Goal: Transaction & Acquisition: Book appointment/travel/reservation

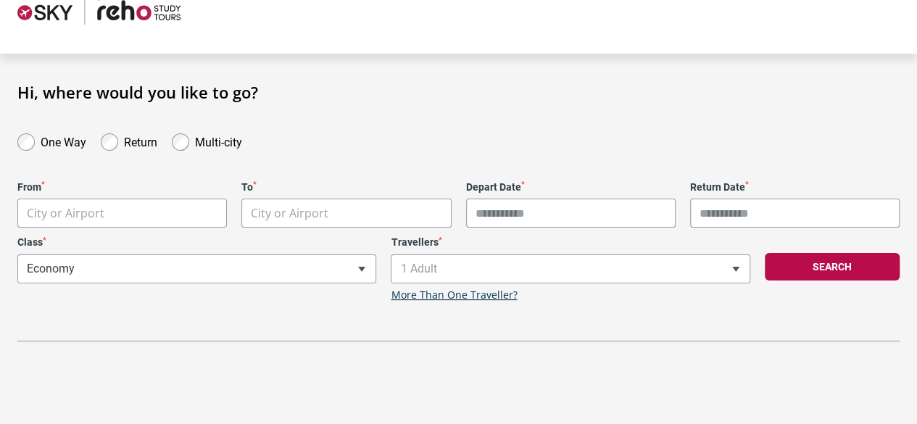
scroll to position [35, 0]
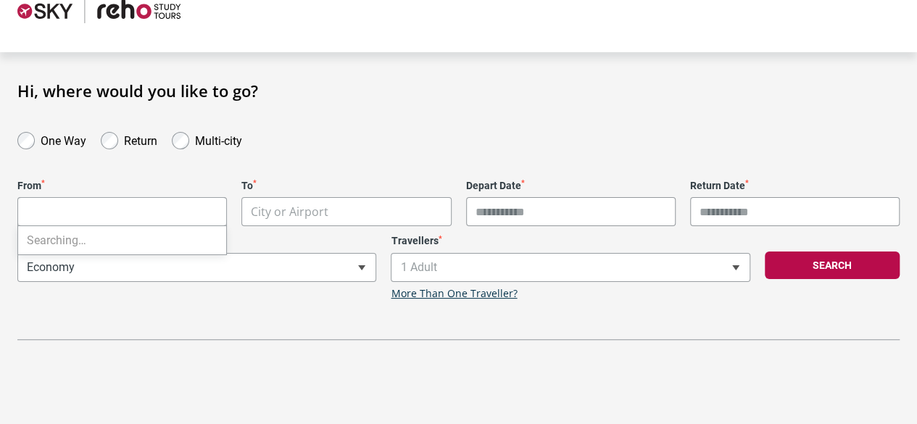
click at [79, 215] on body "**********" at bounding box center [458, 177] width 917 height 424
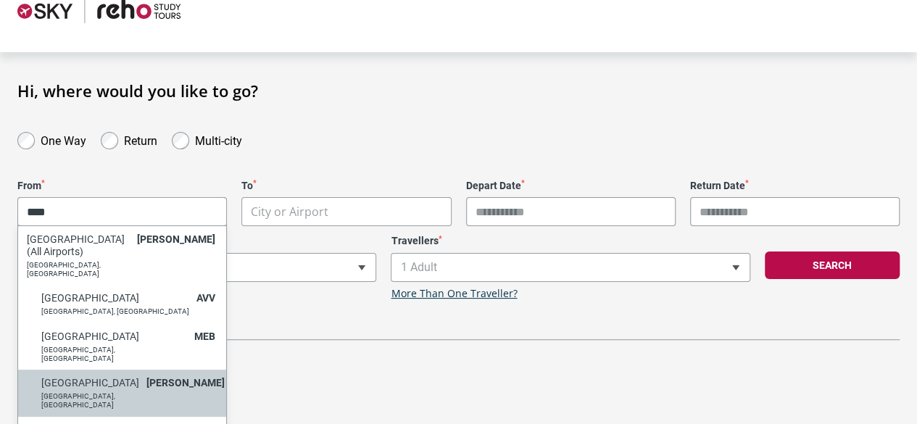
type input "****"
select select "MELA"
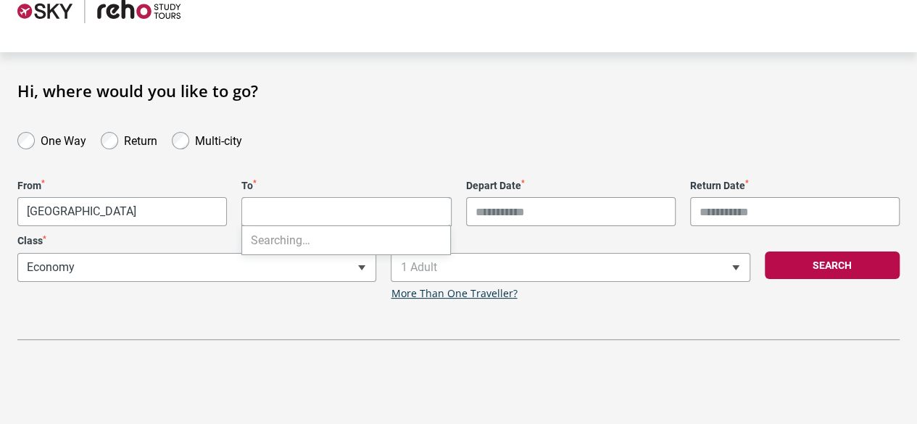
click at [294, 210] on body "**********" at bounding box center [458, 177] width 917 height 424
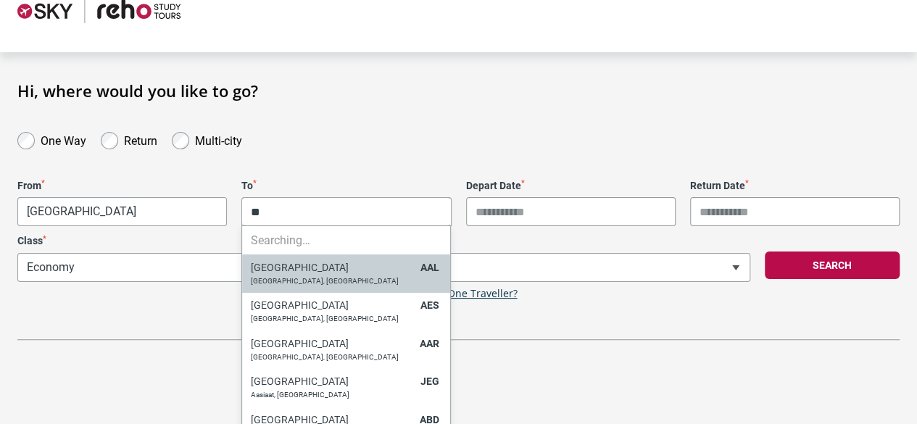
type input "*"
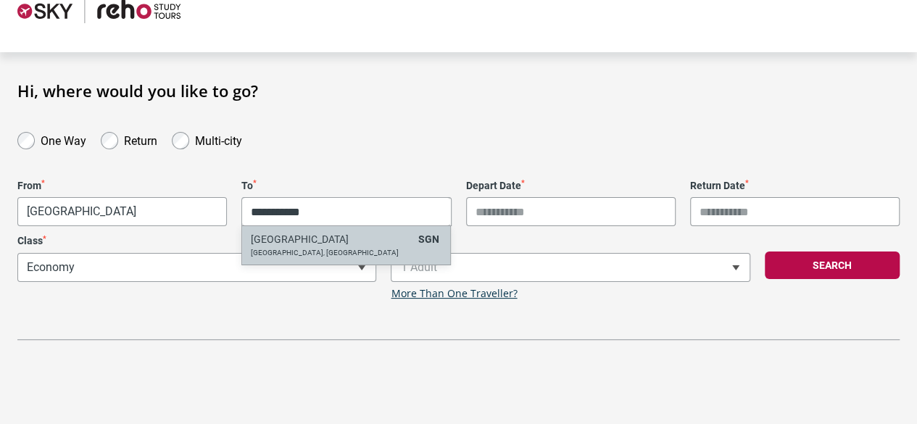
type input "**********"
select select "SGNA"
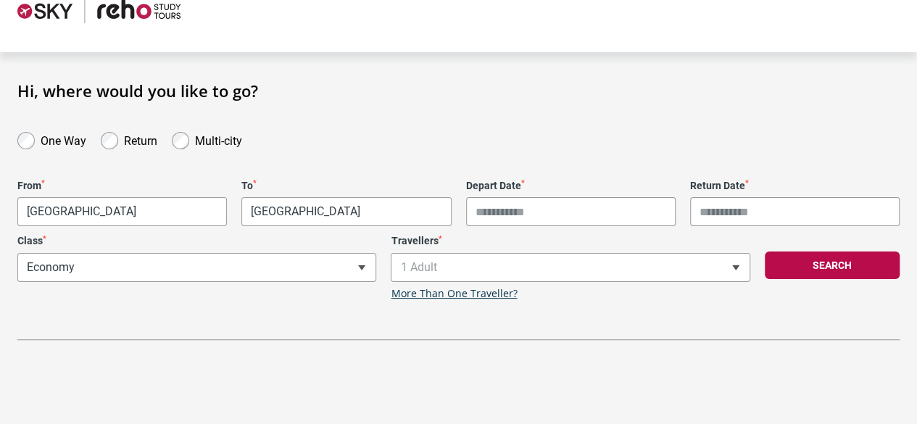
click at [500, 205] on input "Depart Date *" at bounding box center [570, 211] width 209 height 29
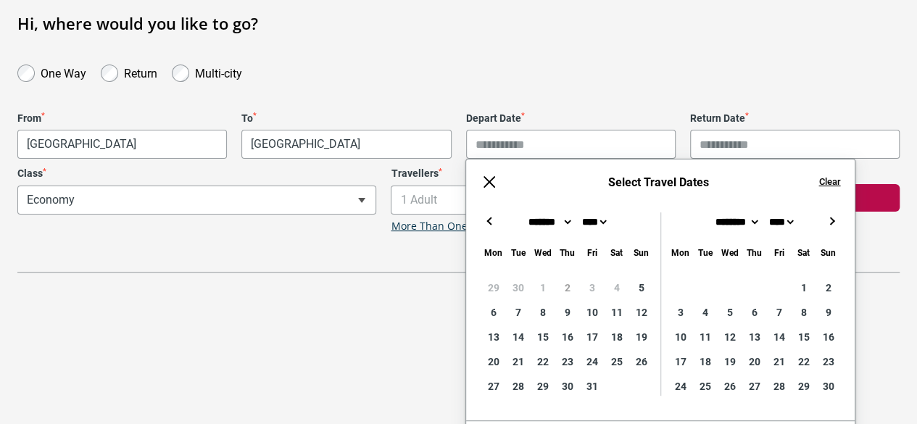
scroll to position [108, 0]
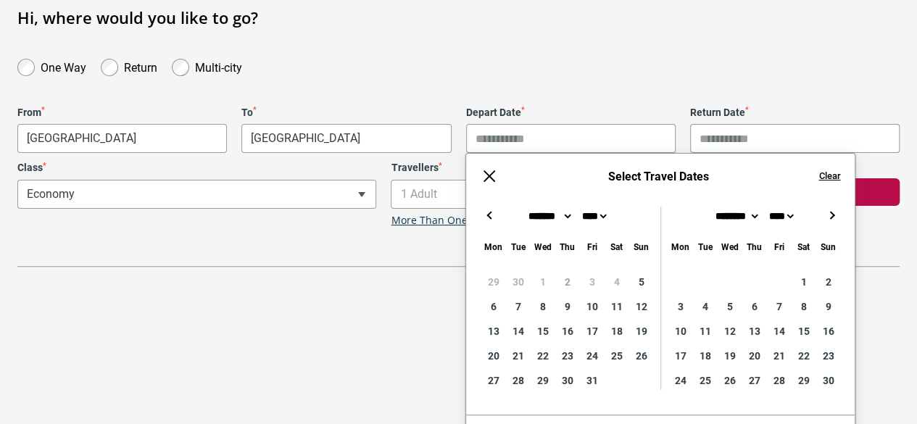
click at [826, 212] on button "→" at bounding box center [830, 215] width 17 height 17
type input "**********"
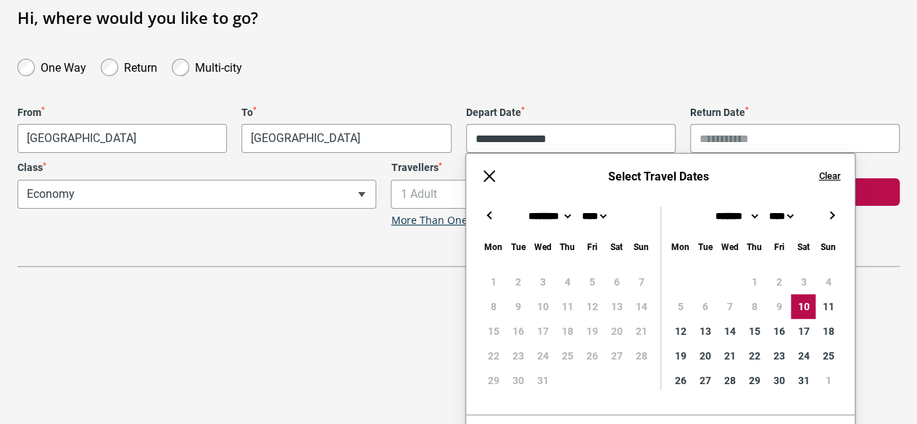
click at [736, 68] on div "**********" at bounding box center [458, 137] width 917 height 259
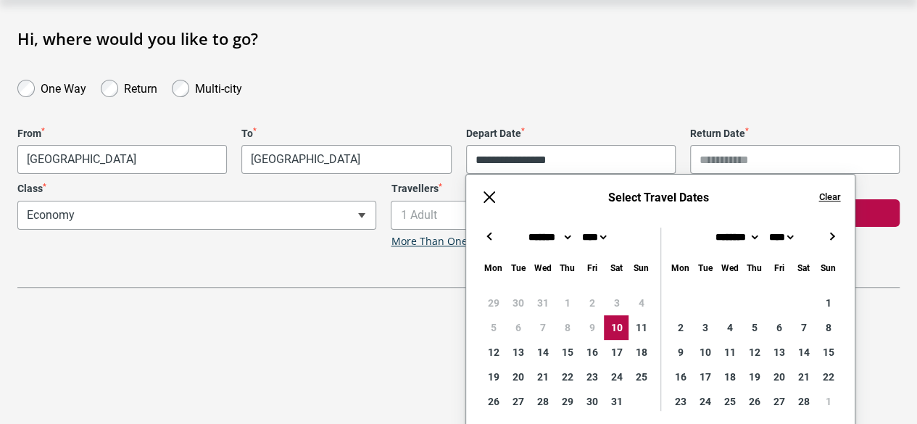
click at [713, 153] on input "Return Date *" at bounding box center [794, 159] width 209 height 29
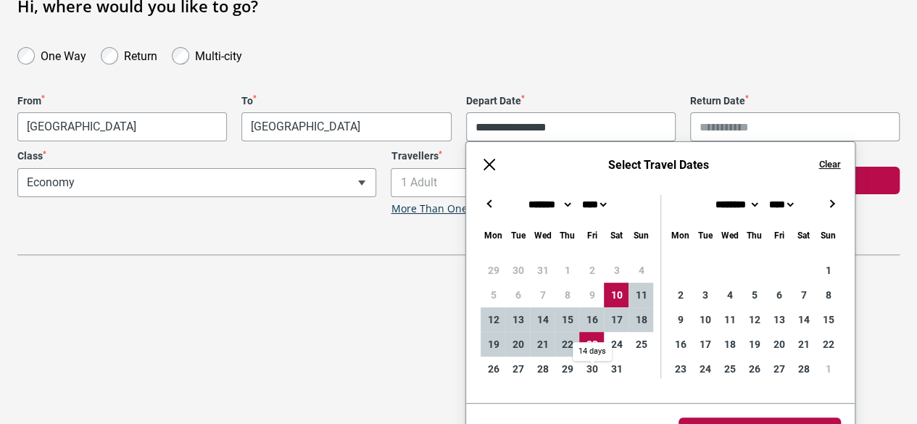
type input "**********"
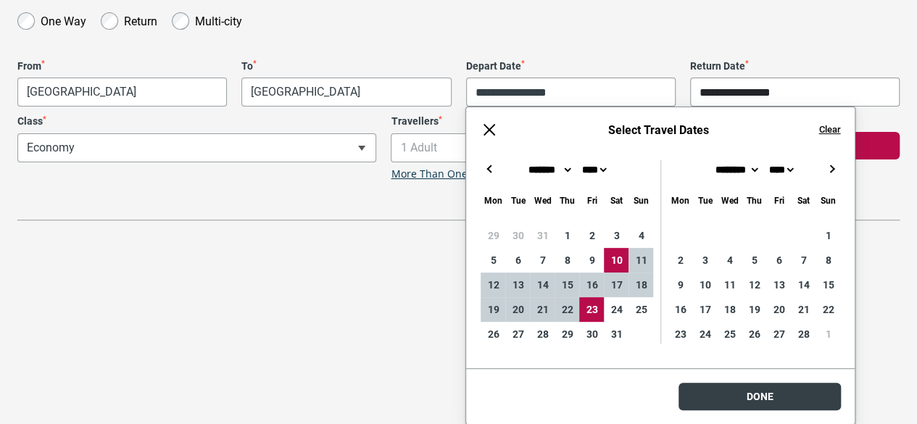
click at [781, 270] on html "**********" at bounding box center [458, 58] width 917 height 424
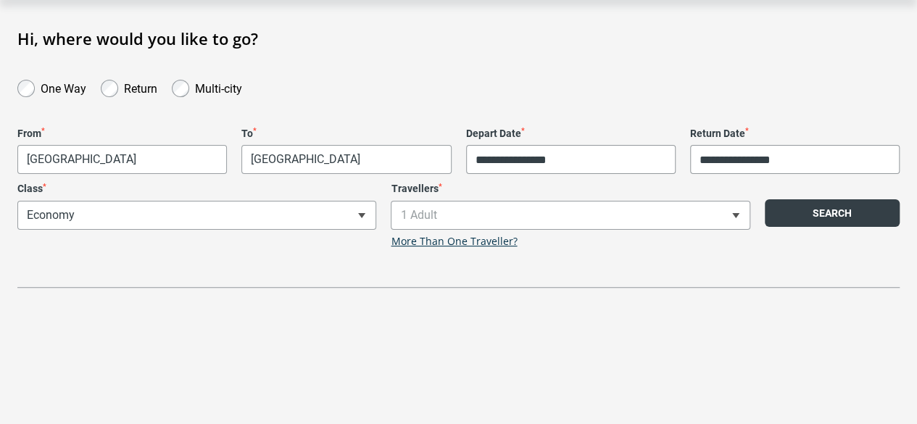
click at [798, 211] on button "Search" at bounding box center [831, 213] width 135 height 28
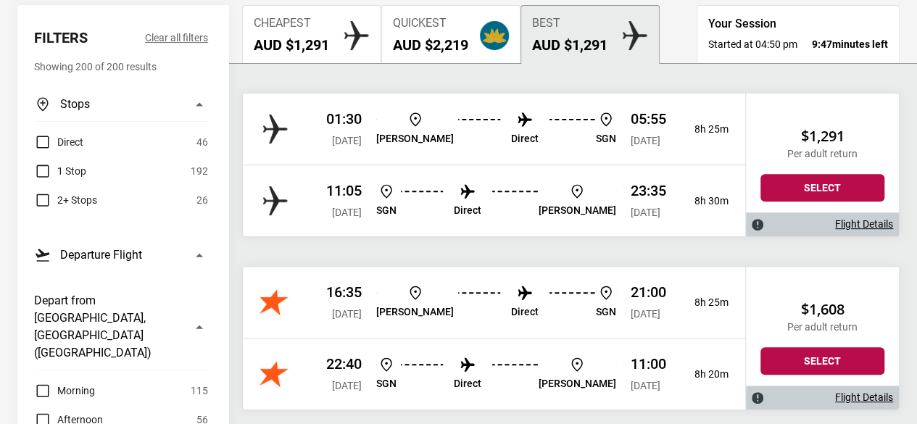
scroll to position [192, 0]
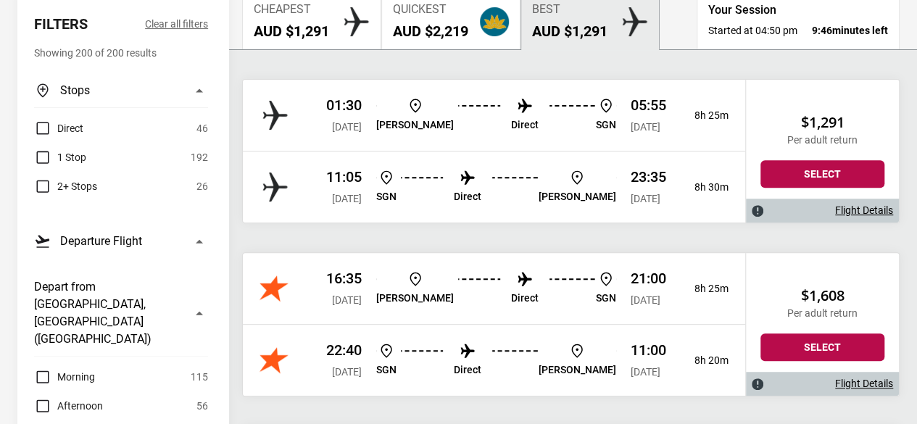
click at [860, 210] on link "Flight Details" at bounding box center [864, 210] width 58 height 12
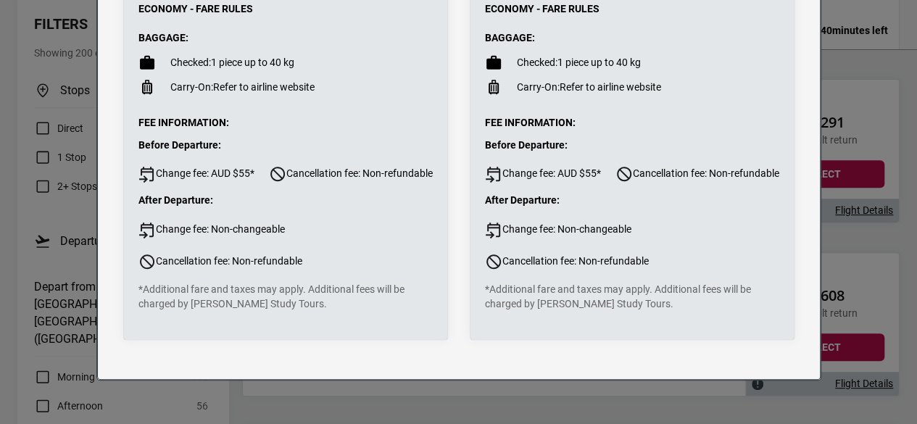
scroll to position [0, 0]
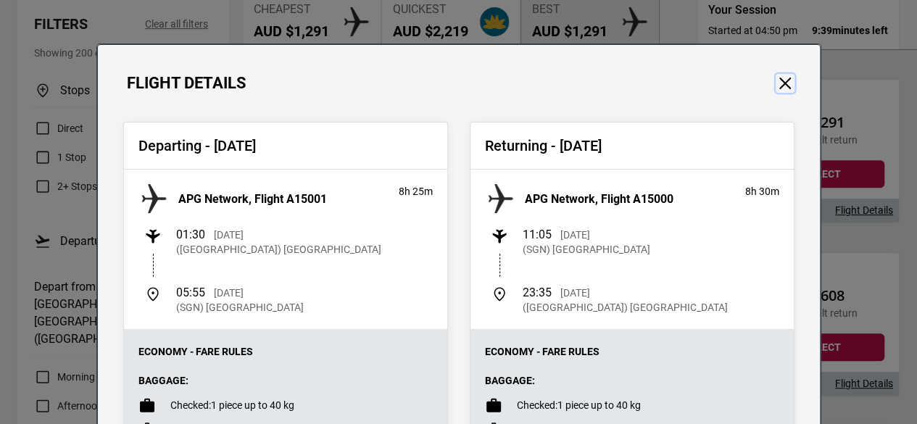
click at [780, 78] on button "Close" at bounding box center [784, 83] width 19 height 19
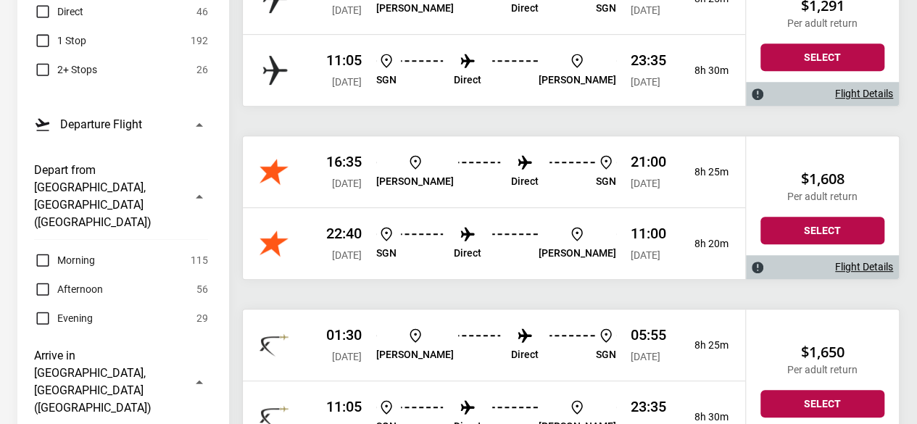
scroll to position [312, 0]
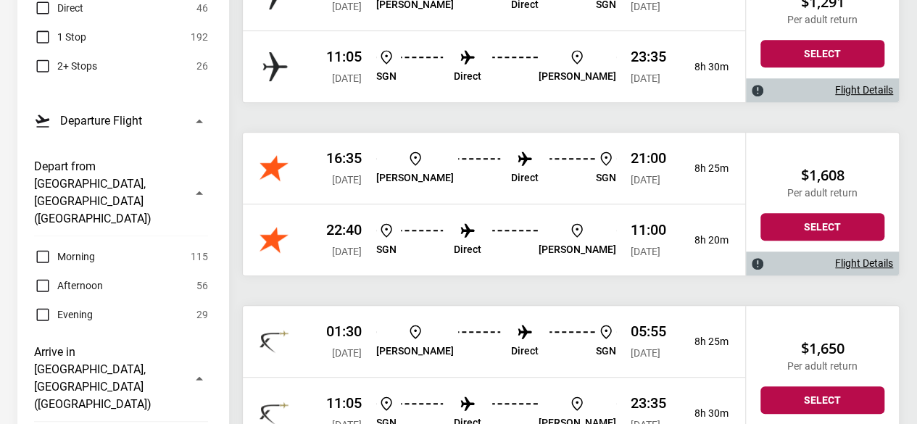
click at [849, 257] on link "Flight Details" at bounding box center [864, 263] width 58 height 12
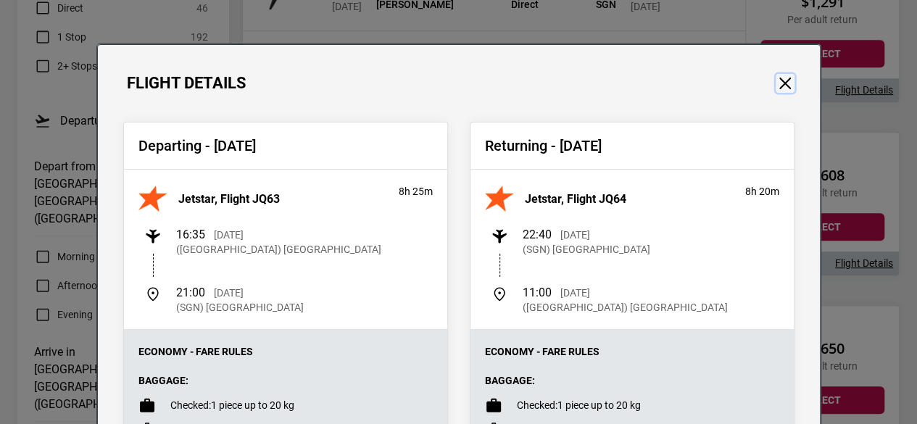
click at [775, 80] on button "Close" at bounding box center [784, 83] width 19 height 19
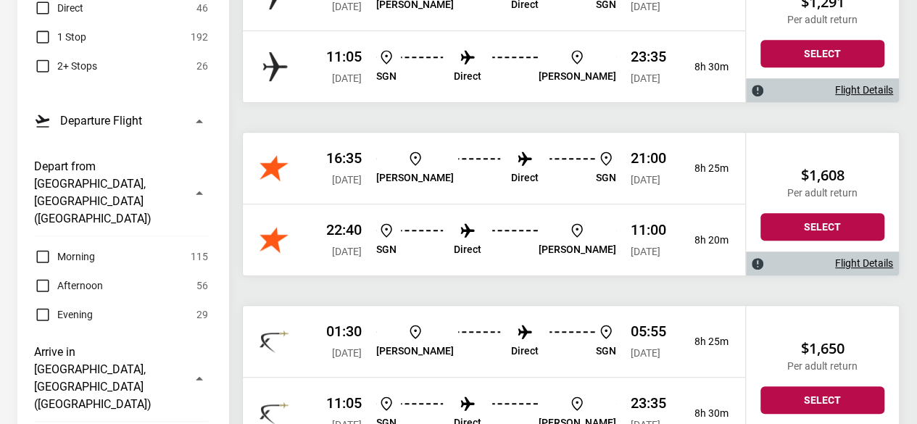
click at [854, 87] on link "Flight Details" at bounding box center [864, 90] width 58 height 12
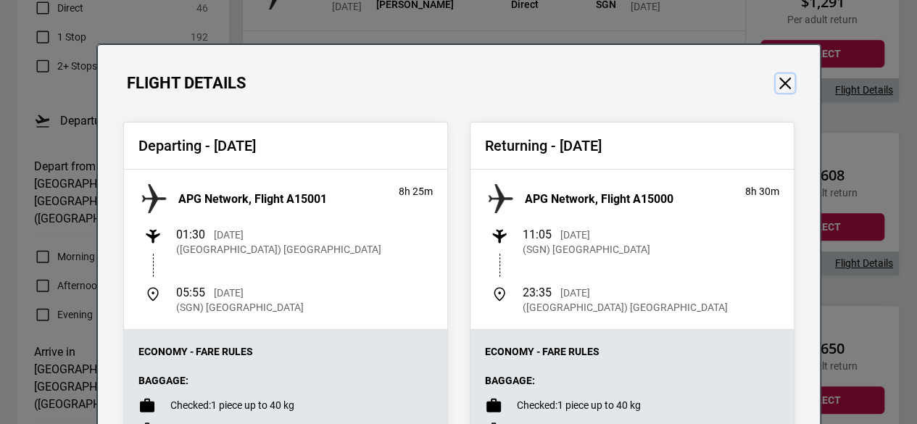
click at [783, 86] on button "Close" at bounding box center [784, 83] width 19 height 19
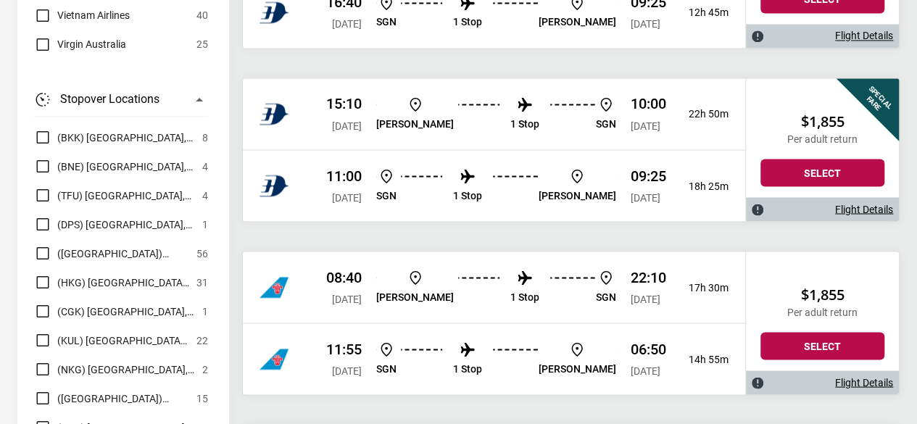
scroll to position [3970, 0]
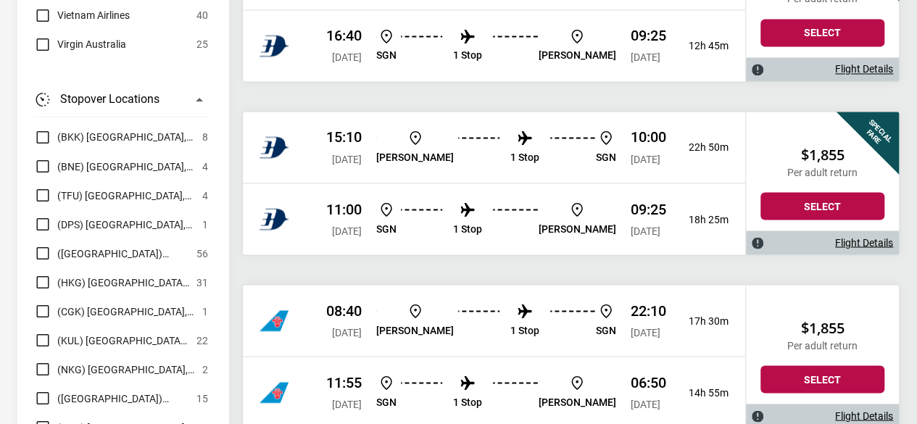
click at [859, 236] on link "Flight Details" at bounding box center [864, 242] width 58 height 12
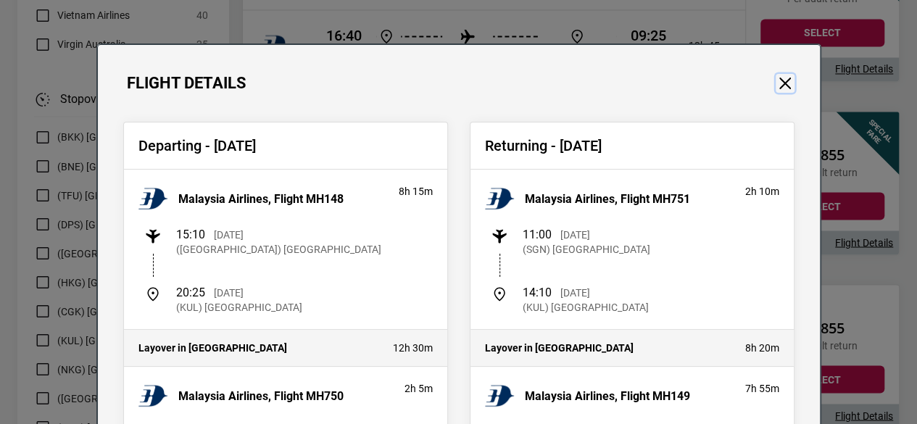
click at [779, 85] on button "Close" at bounding box center [784, 83] width 19 height 19
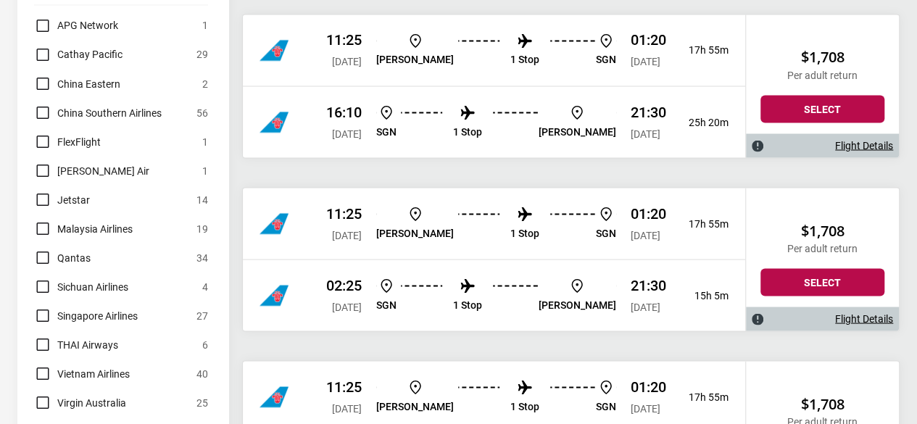
scroll to position [1294, 0]
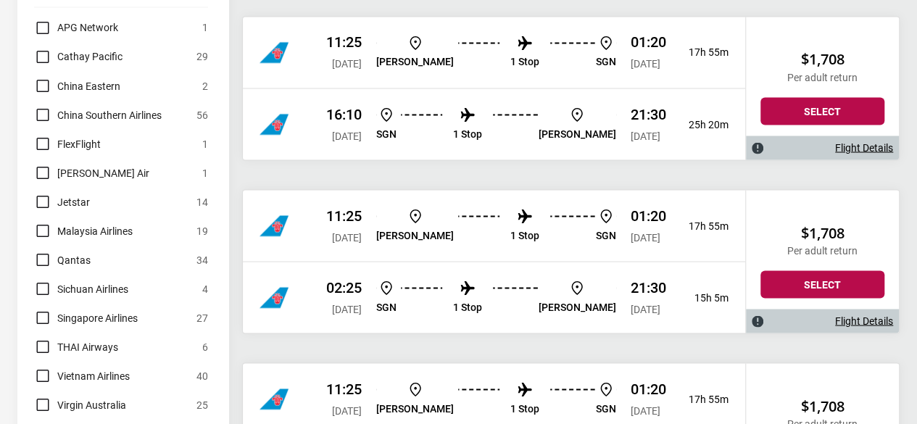
click at [48, 251] on label "Qantas" at bounding box center [62, 259] width 57 height 17
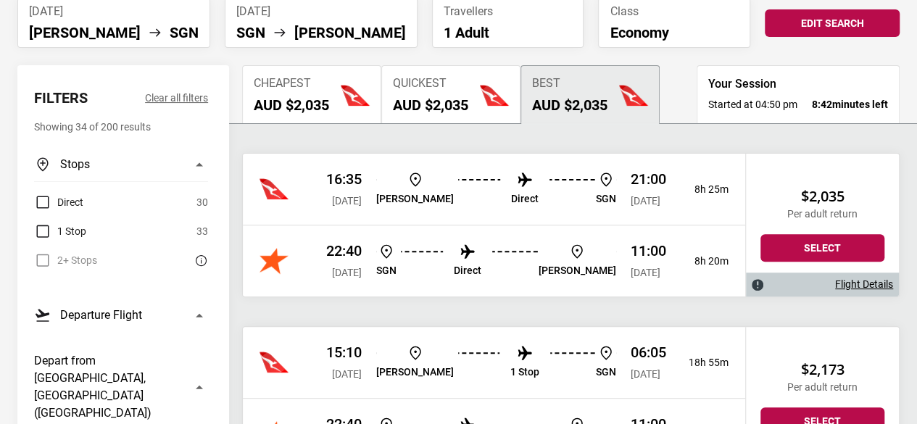
scroll to position [130, 0]
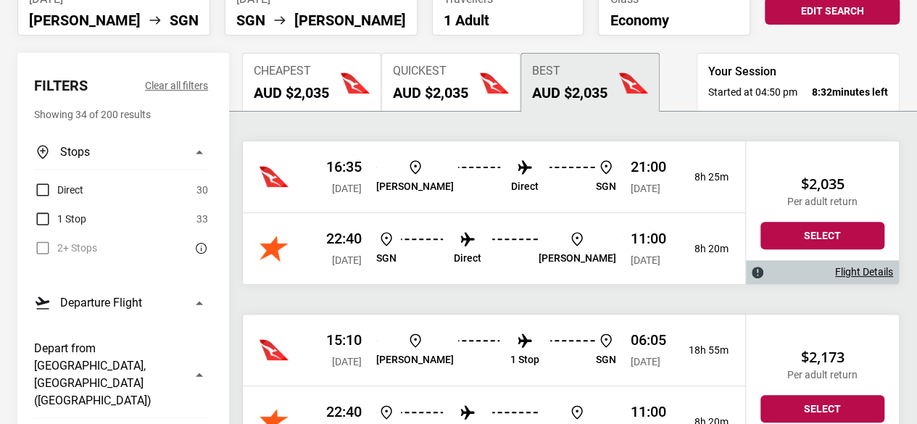
click at [857, 267] on link "Flight Details" at bounding box center [864, 272] width 58 height 12
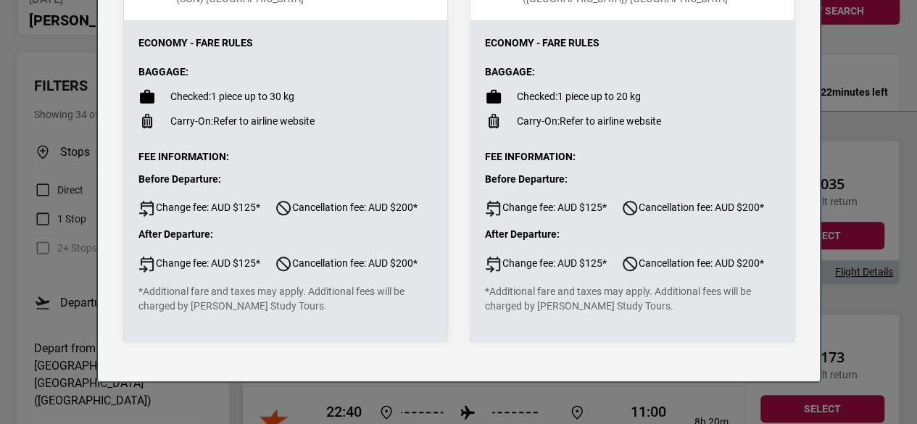
scroll to position [0, 0]
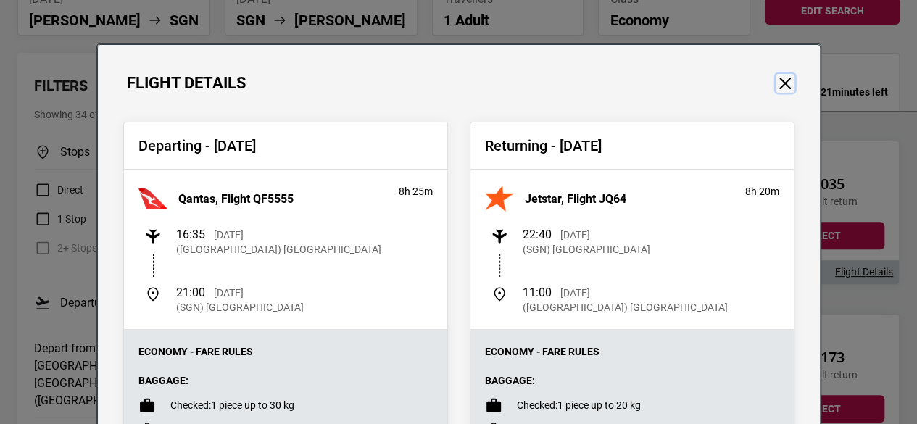
click at [778, 77] on button "Close" at bounding box center [784, 83] width 19 height 19
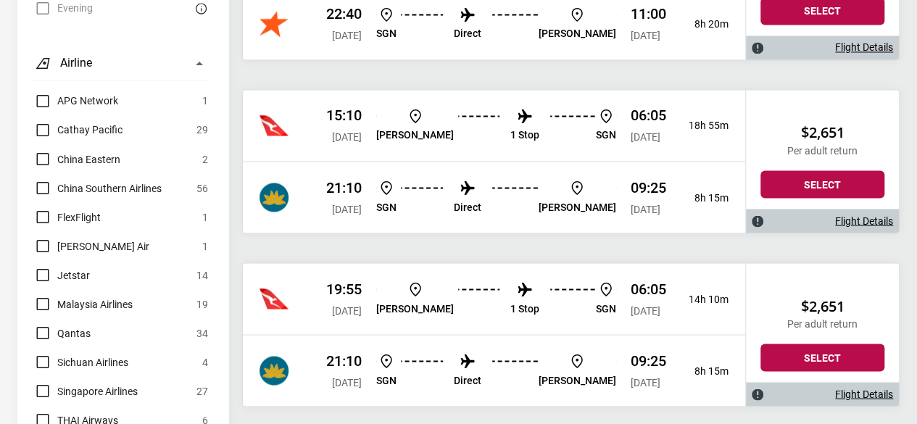
scroll to position [1222, 0]
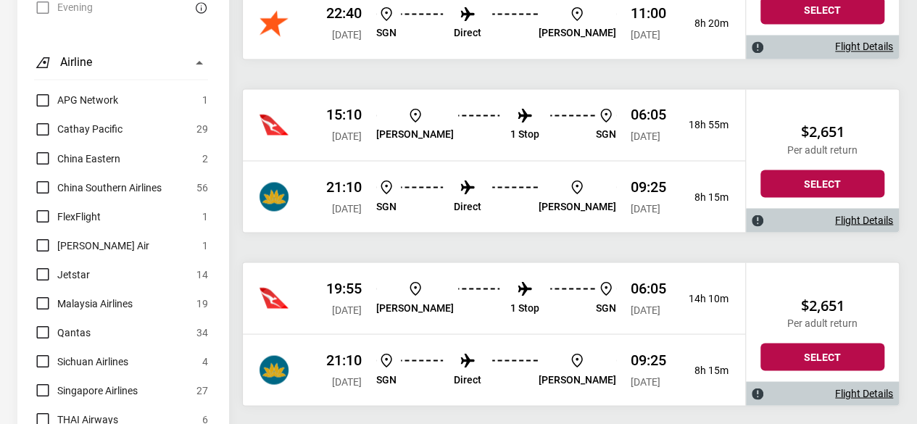
click at [45, 323] on label "Qantas" at bounding box center [62, 331] width 57 height 17
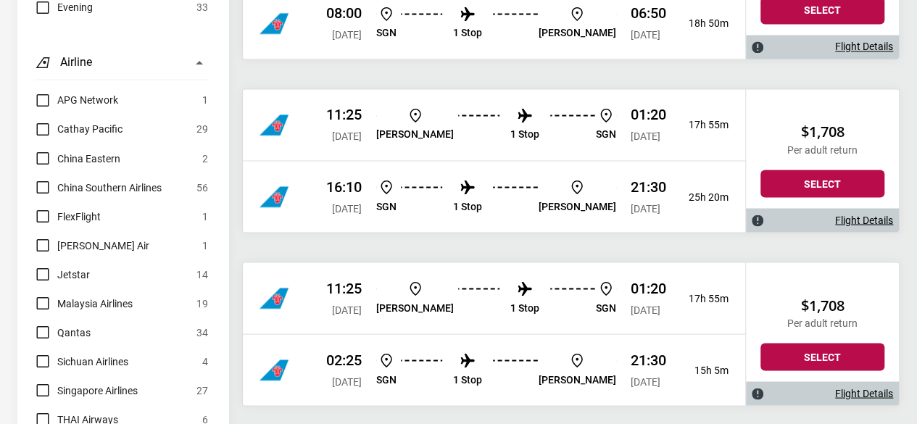
click at [38, 381] on label "Singapore Airlines" at bounding box center [86, 389] width 104 height 17
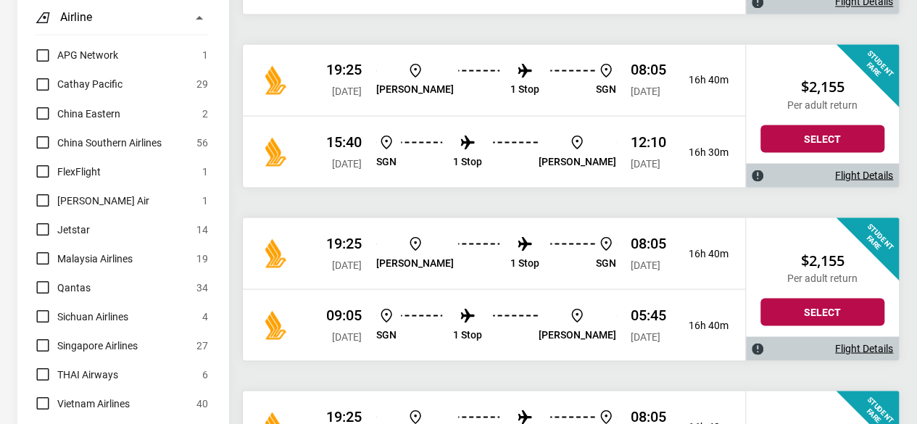
scroll to position [1267, 0]
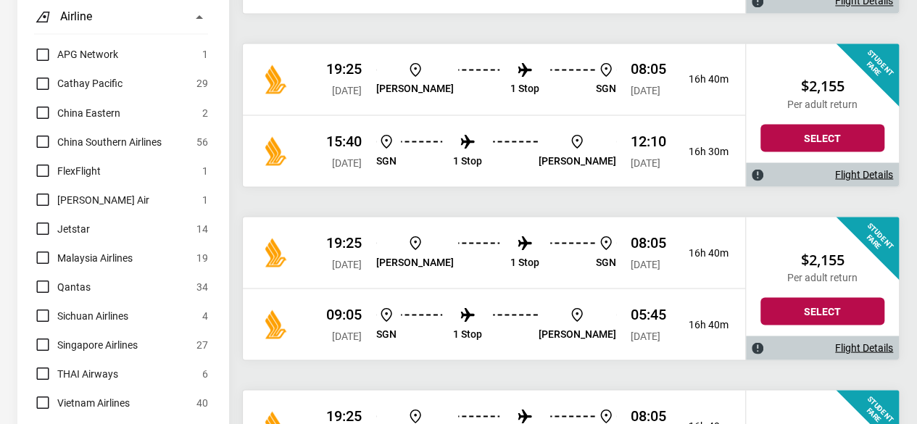
click at [48, 335] on label "Singapore Airlines" at bounding box center [86, 343] width 104 height 17
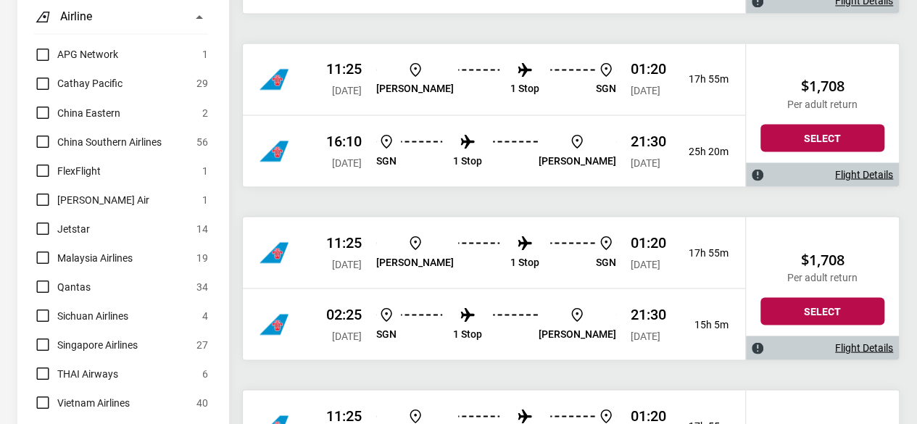
click at [44, 220] on label "Jetstar" at bounding box center [62, 228] width 56 height 17
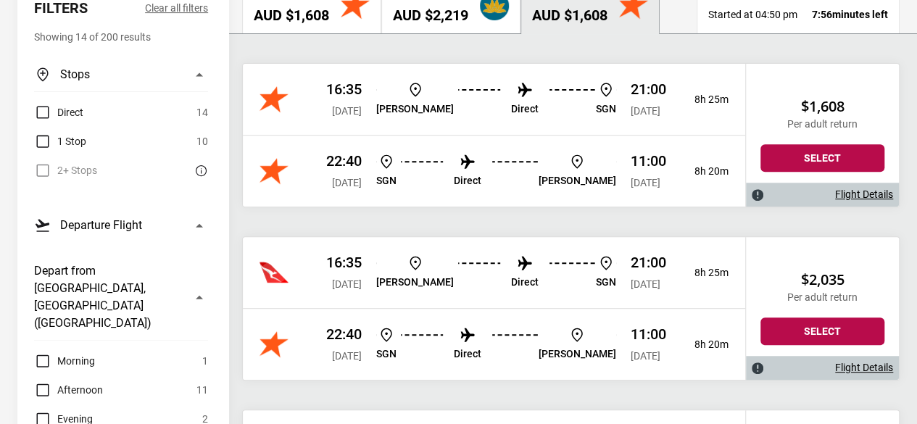
scroll to position [0, 0]
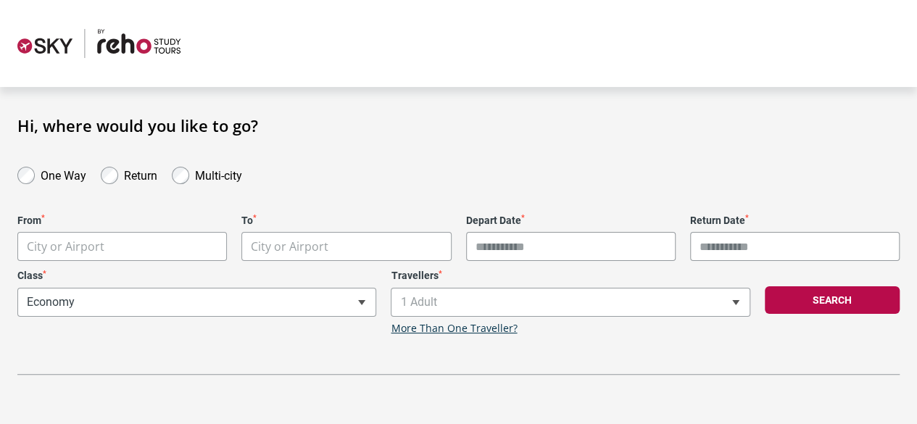
click at [120, 41] on img at bounding box center [98, 43] width 163 height 29
